Goal: Information Seeking & Learning: Learn about a topic

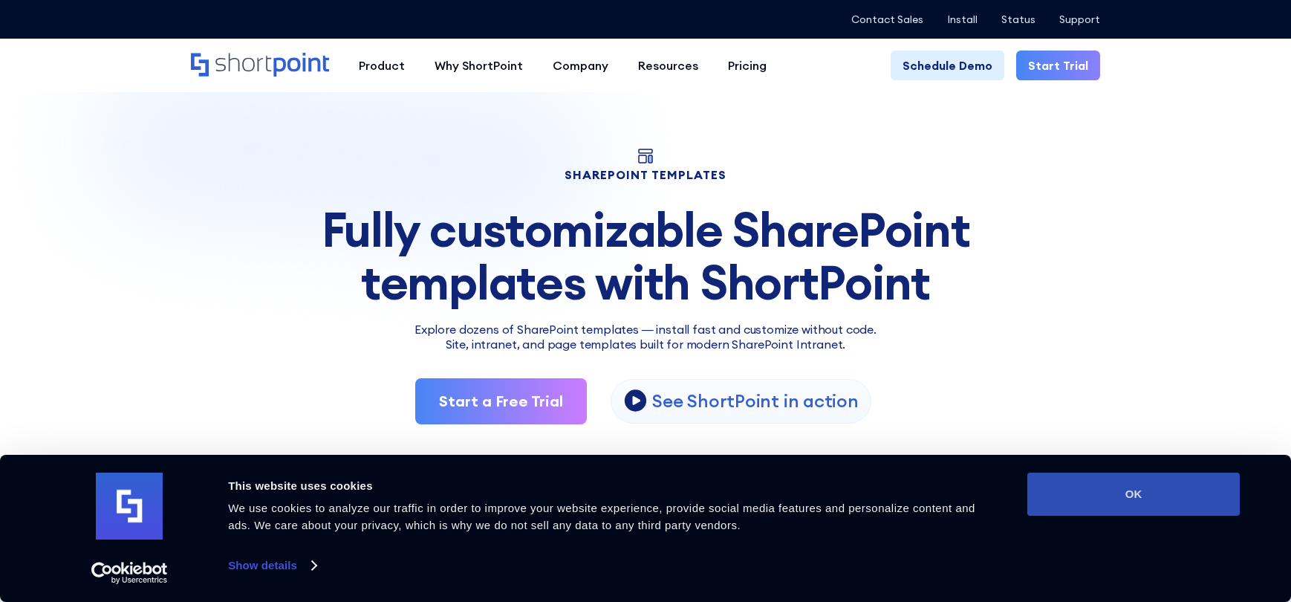
click at [1191, 504] on button "OK" at bounding box center [1133, 493] width 212 height 43
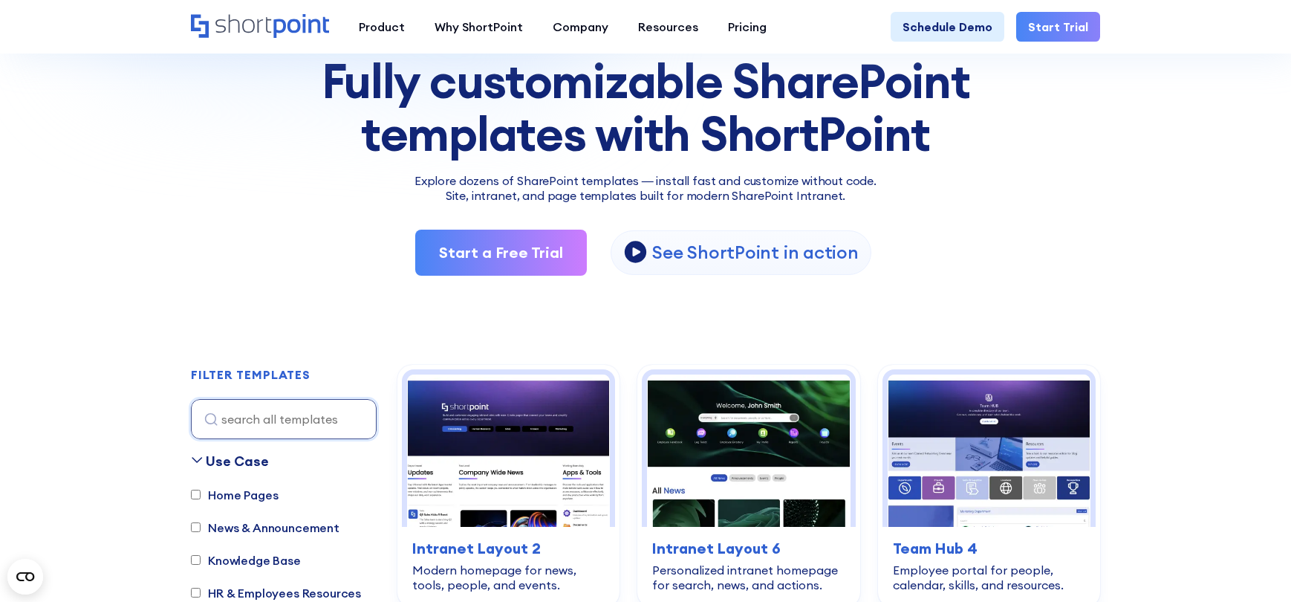
scroll to position [297, 0]
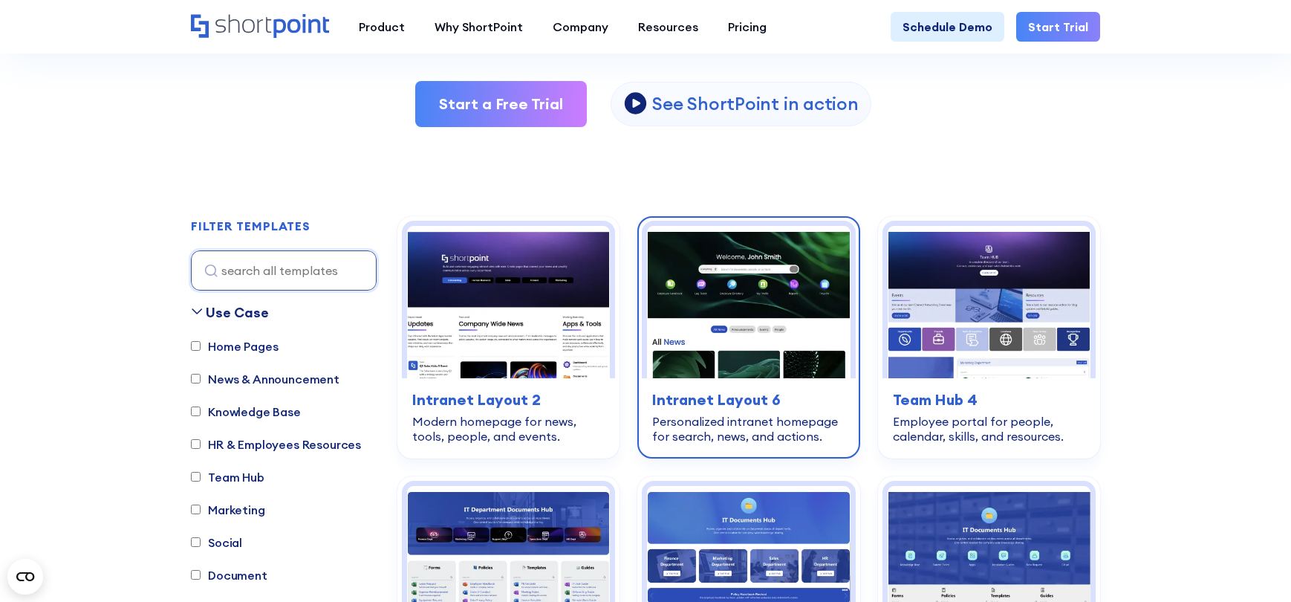
click at [698, 376] on img at bounding box center [748, 302] width 203 height 152
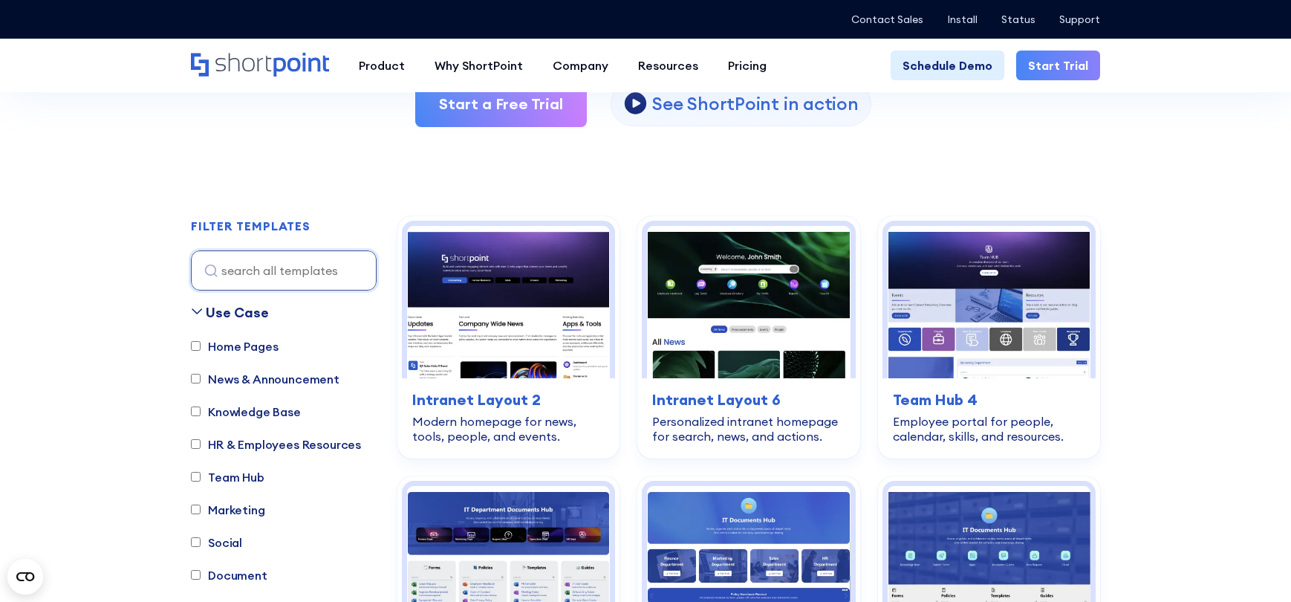
scroll to position [371, 0]
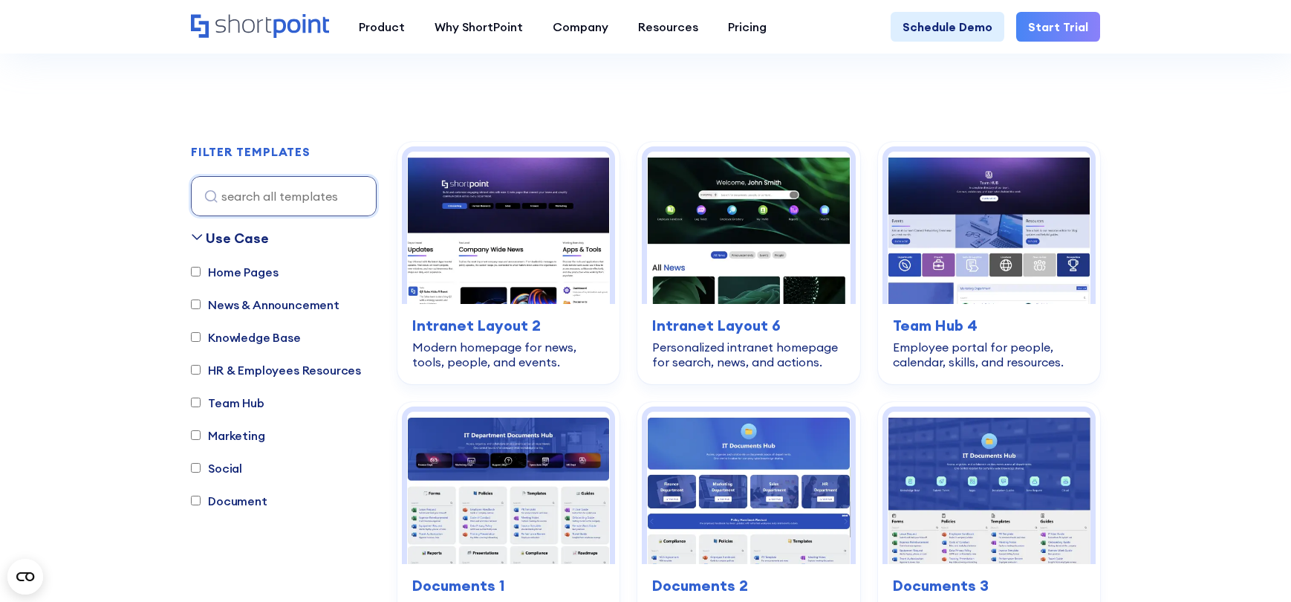
click at [248, 502] on label "Document" at bounding box center [229, 501] width 77 height 18
click at [201, 502] on input "Document" at bounding box center [196, 500] width 10 height 10
checkbox input "true"
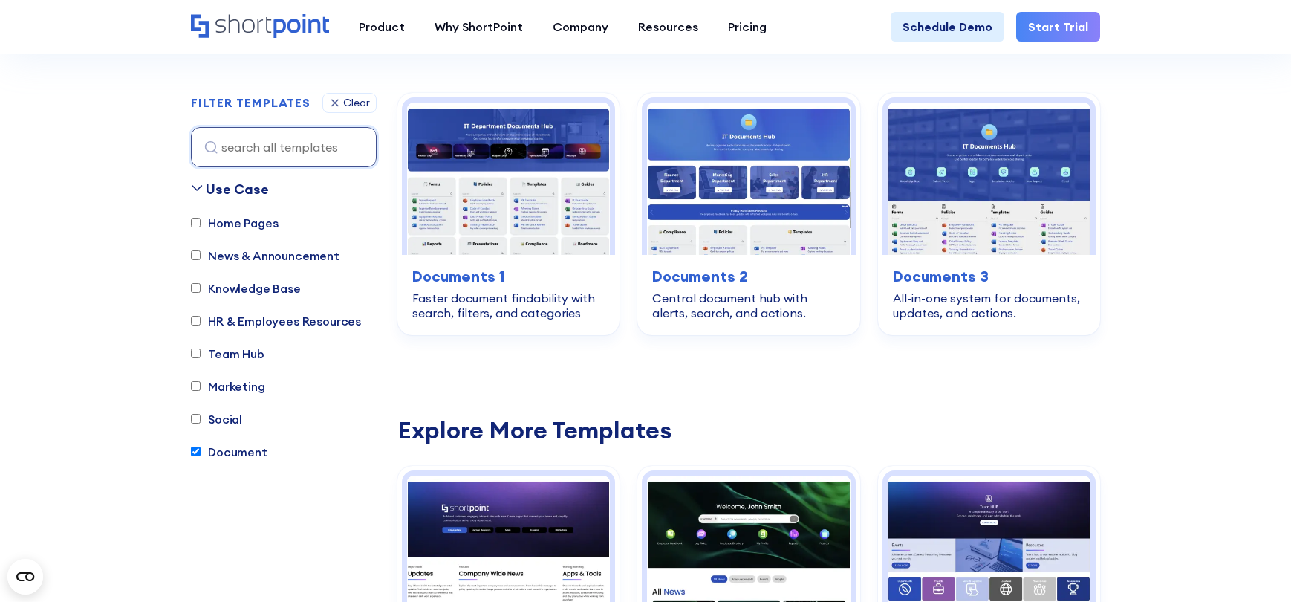
scroll to position [439, 0]
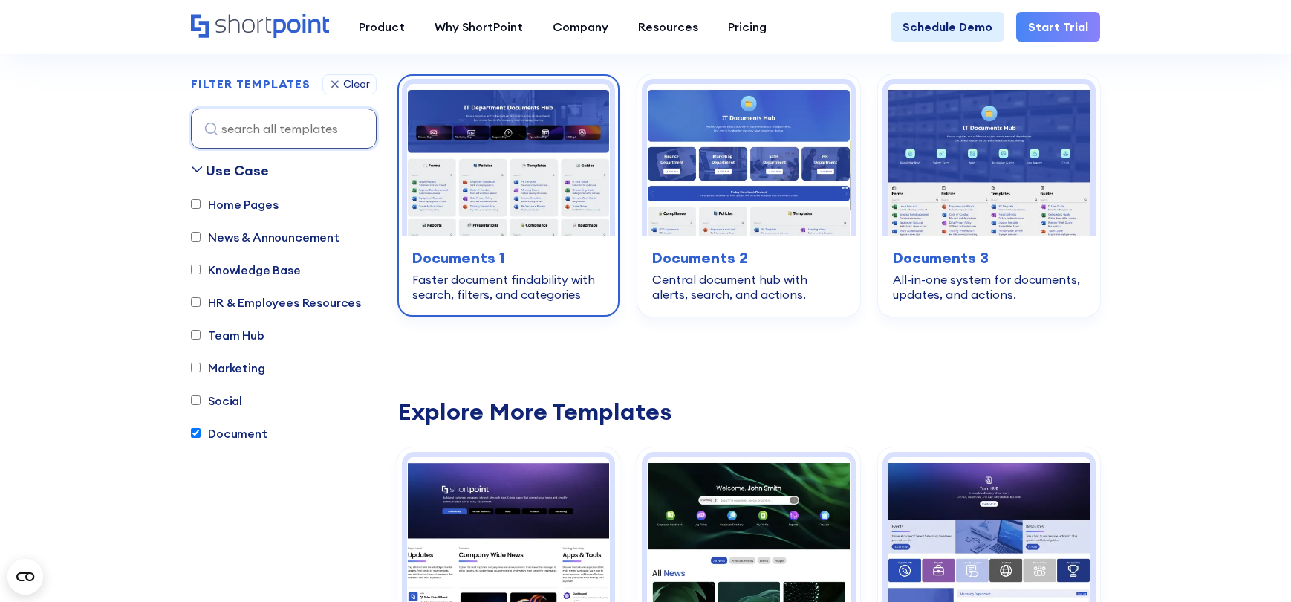
click at [481, 217] on img at bounding box center [508, 160] width 203 height 152
